Goal: Navigation & Orientation: Find specific page/section

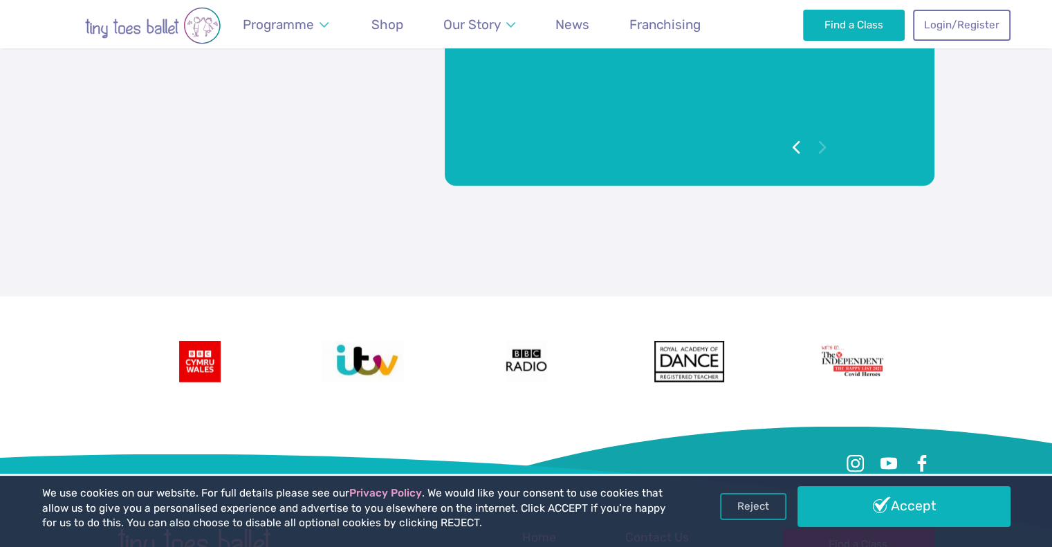
scroll to position [3249, 0]
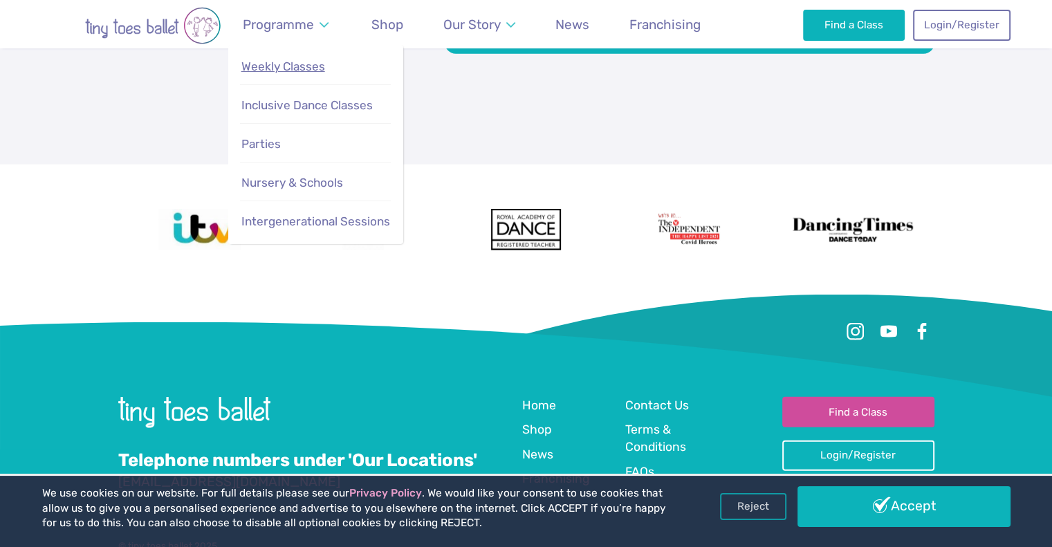
click at [276, 68] on span "Weekly Classes" at bounding box center [283, 66] width 84 height 14
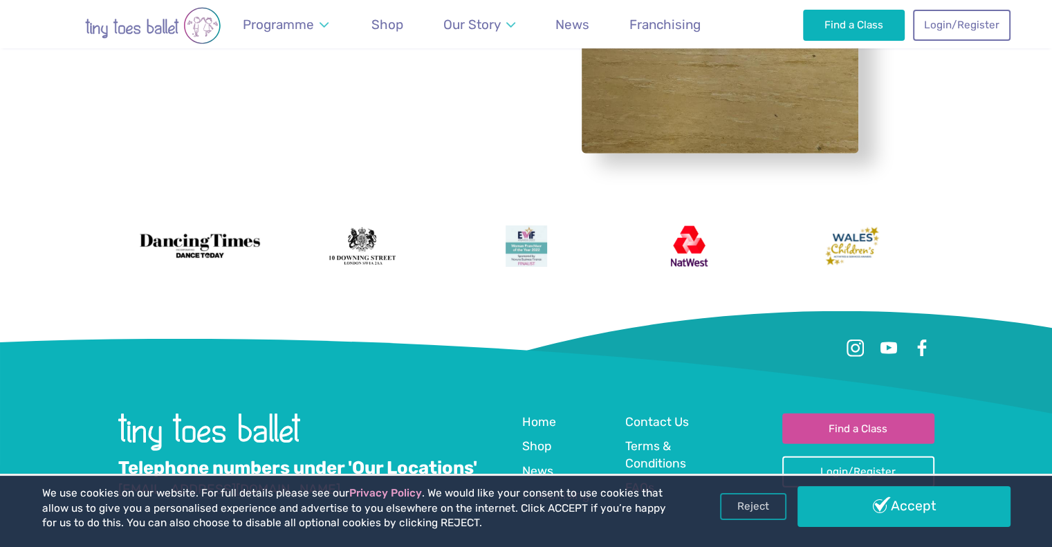
scroll to position [4070, 0]
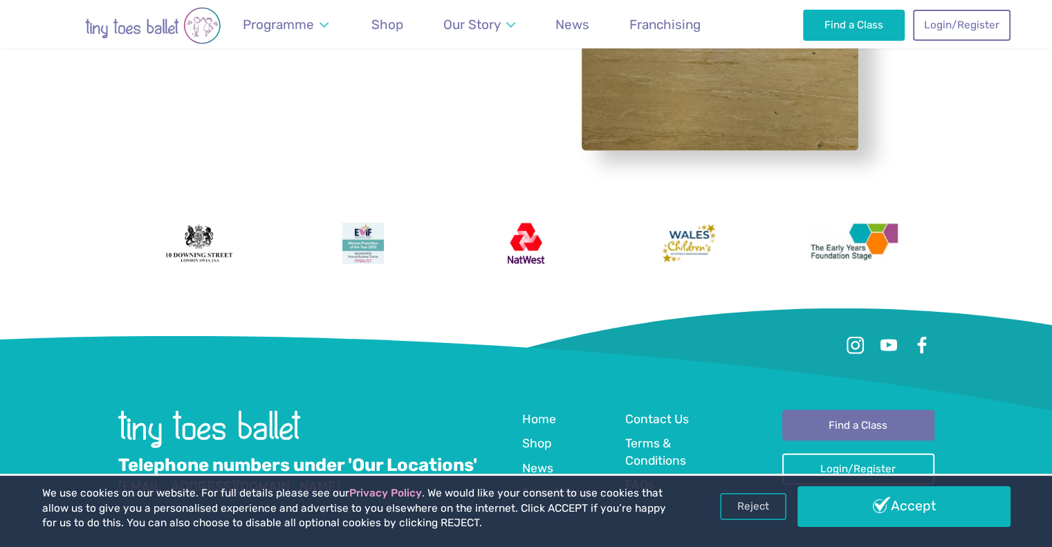
click at [872, 410] on link "Find a Class" at bounding box center [858, 425] width 152 height 30
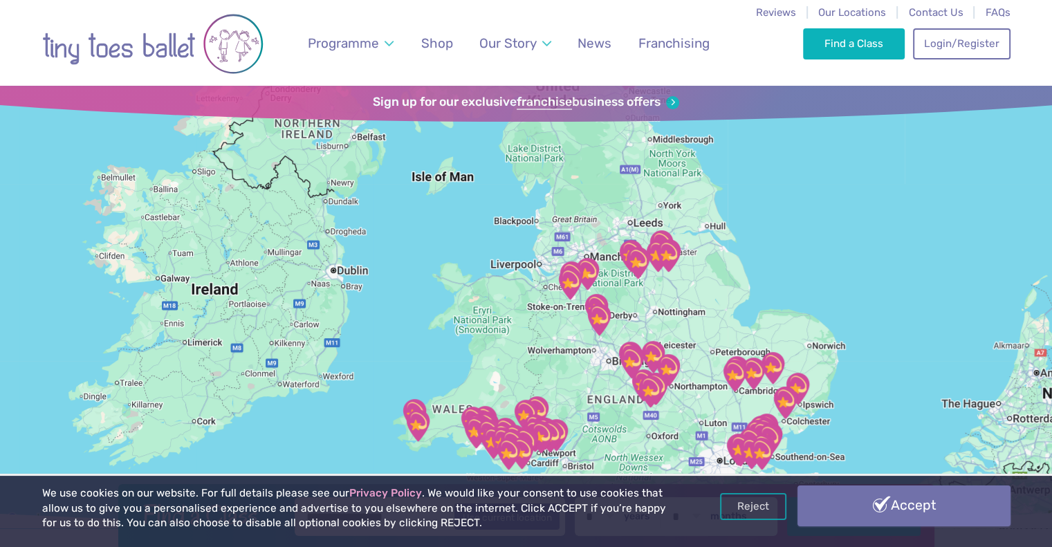
click at [874, 509] on link "Accept" at bounding box center [904, 506] width 213 height 40
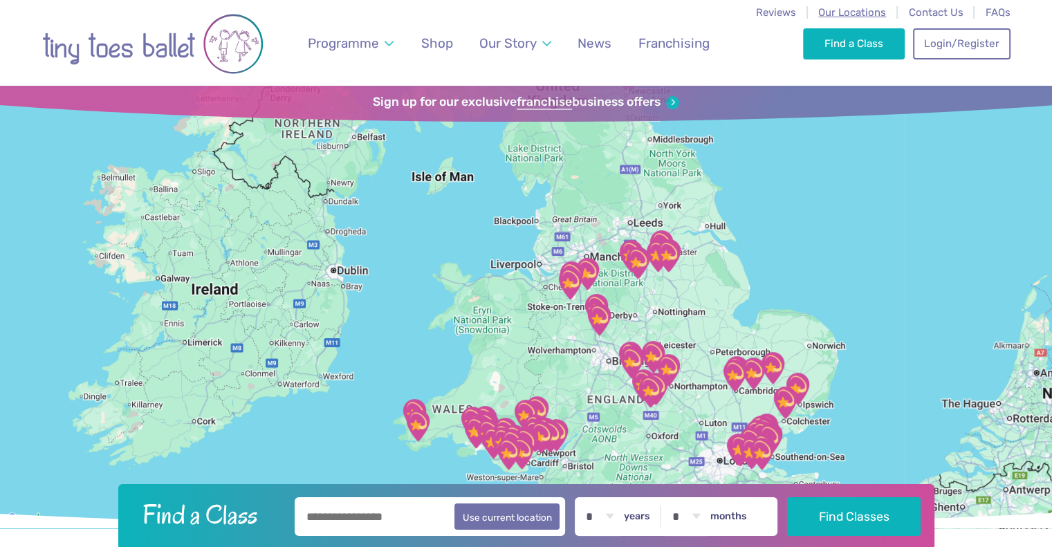
click at [860, 10] on span "Our Locations" at bounding box center [852, 12] width 68 height 12
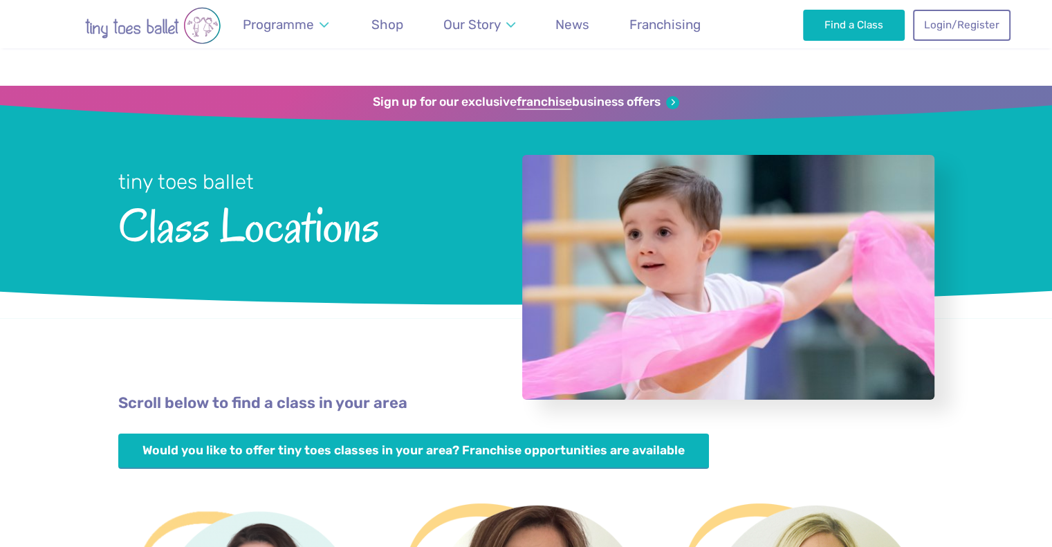
scroll to position [479, 0]
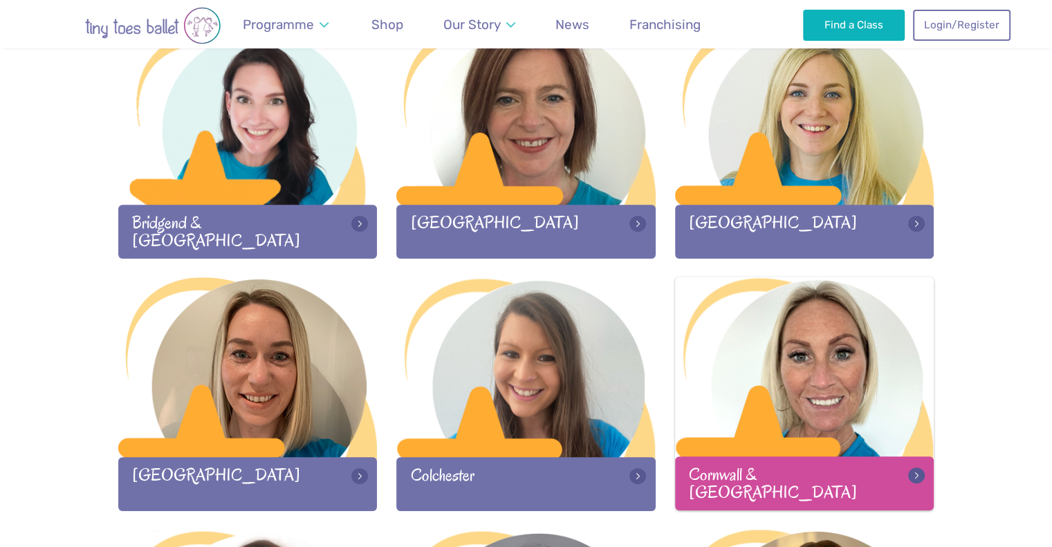
click at [824, 386] on div at bounding box center [804, 368] width 259 height 183
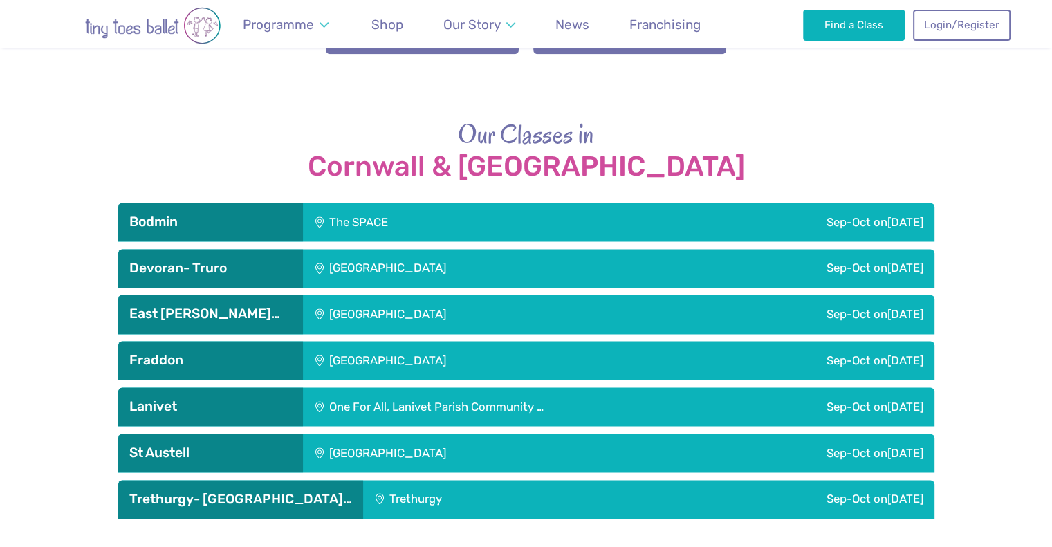
scroll to position [1826, 0]
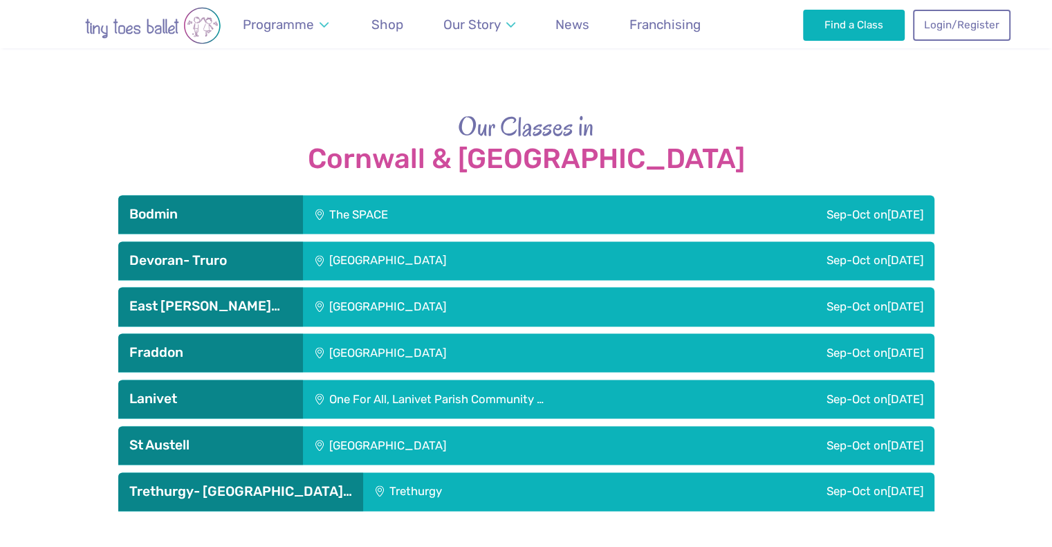
click at [407, 426] on div "[GEOGRAPHIC_DATA]" at bounding box center [481, 445] width 357 height 39
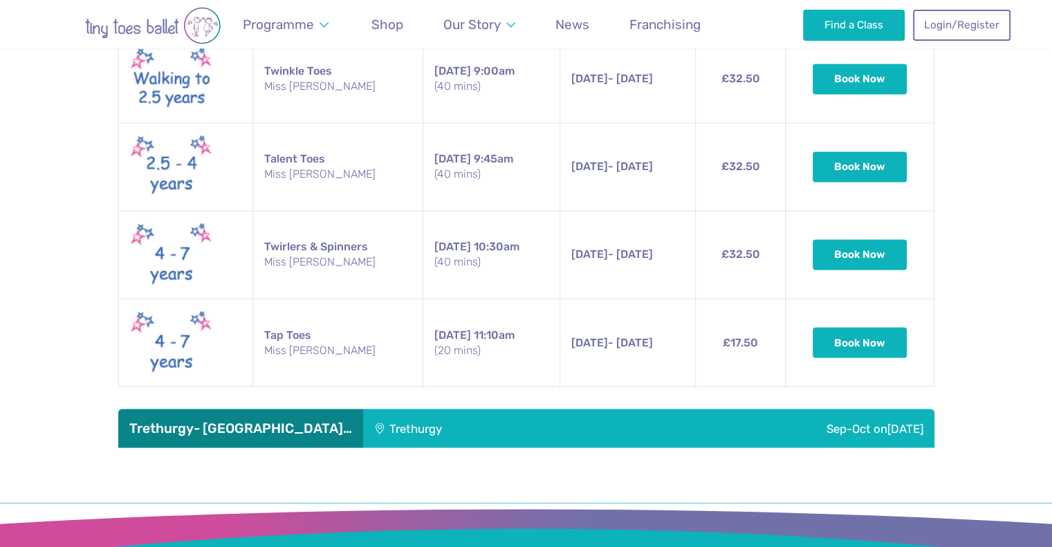
scroll to position [2351, 0]
